Goal: Transaction & Acquisition: Subscribe to service/newsletter

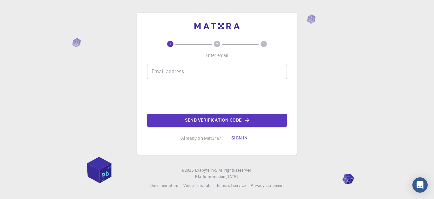
click at [187, 73] on input "Email address" at bounding box center [217, 71] width 140 height 15
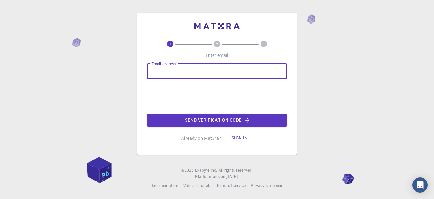
type input "[EMAIL_ADDRESS][DOMAIN_NAME]"
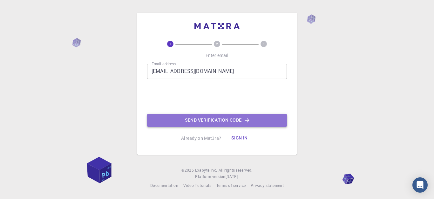
click at [199, 120] on button "Send verification code" at bounding box center [217, 120] width 140 height 13
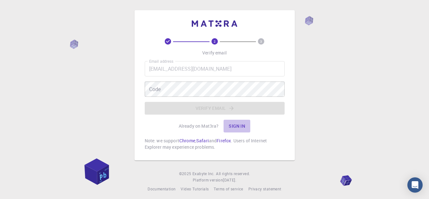
click at [238, 125] on button "Sign in" at bounding box center [237, 126] width 27 height 13
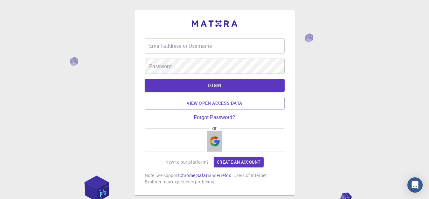
click at [216, 141] on img "button" at bounding box center [215, 141] width 10 height 10
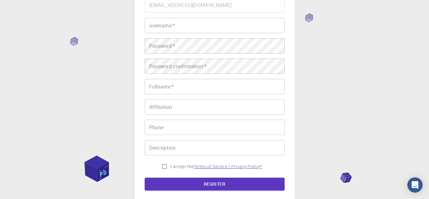
scroll to position [125, 0]
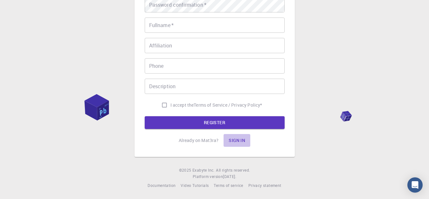
click at [236, 141] on button "Sign in" at bounding box center [237, 140] width 27 height 13
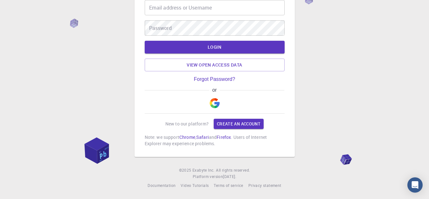
scroll to position [38, 0]
click at [218, 102] on img "button" at bounding box center [215, 103] width 10 height 10
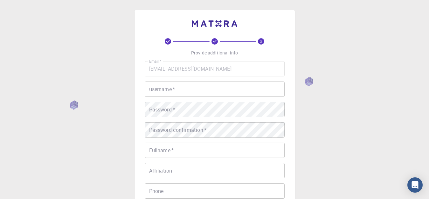
click at [218, 23] on img at bounding box center [214, 23] width 45 height 6
